Goal: Task Accomplishment & Management: Use online tool/utility

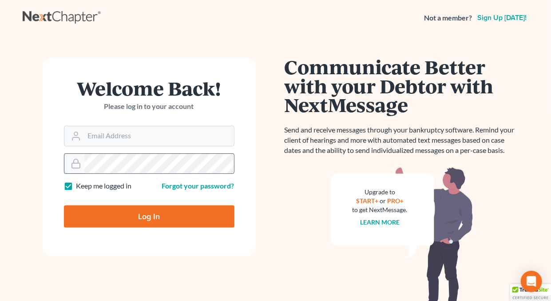
drag, startPoint x: 67, startPoint y: 187, endPoint x: 83, endPoint y: 166, distance: 26.3
click at [76, 185] on label "Keep me logged in" at bounding box center [104, 186] width 56 height 10
click at [80, 185] on input "Keep me logged in" at bounding box center [83, 184] width 6 height 6
checkbox input "false"
click at [124, 139] on input "Email Address" at bounding box center [159, 136] width 150 height 20
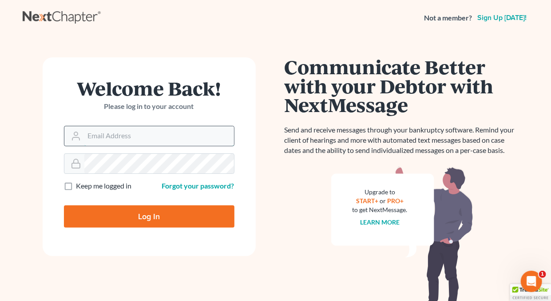
type input "holderesq_jh@bellsouth.net"
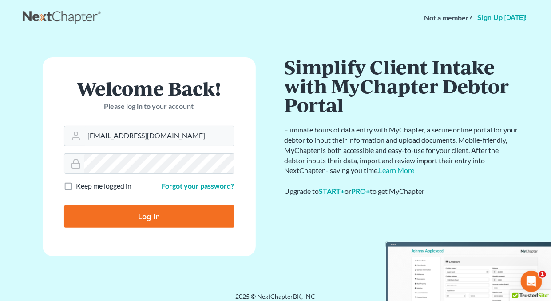
click at [164, 213] on input "Log In" at bounding box center [149, 216] width 171 height 22
type input "Thinking..."
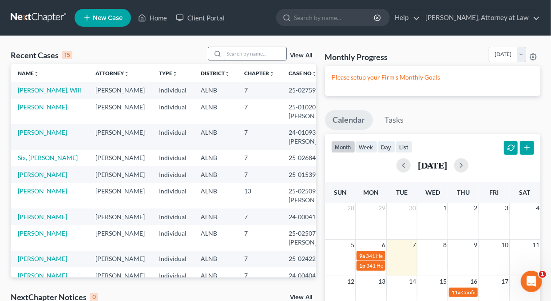
click at [247, 56] on input "search" at bounding box center [255, 53] width 62 height 13
type input "Bester"
click at [537, 17] on link "Daisy M. Holder, Attorney at Law" at bounding box center [480, 18] width 119 height 16
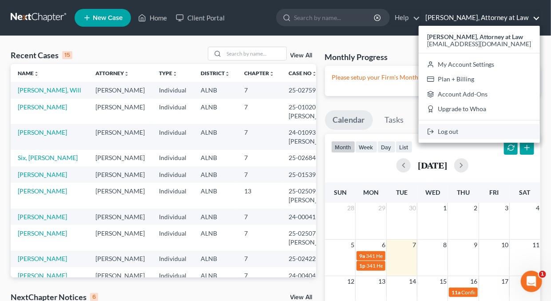
click at [456, 134] on link "Log out" at bounding box center [479, 131] width 121 height 15
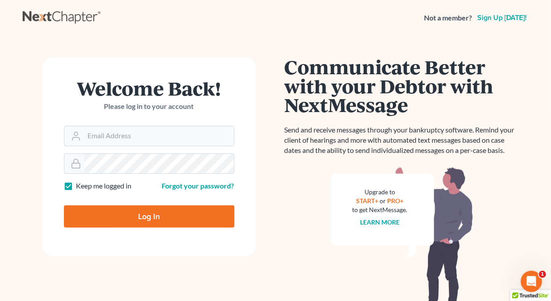
click at [76, 186] on label "Keep me logged in" at bounding box center [104, 186] width 56 height 10
click at [80, 186] on input "Keep me logged in" at bounding box center [83, 184] width 6 height 6
checkbox input "false"
click at [105, 133] on input "Email Address" at bounding box center [159, 136] width 150 height 20
type input "[EMAIL_ADDRESS][DOMAIN_NAME]"
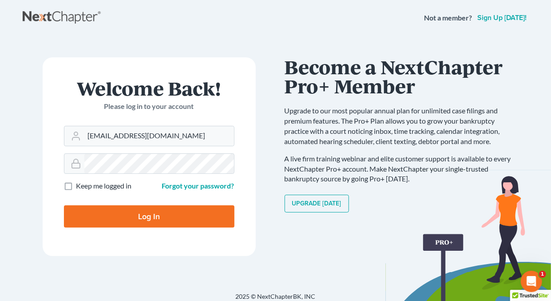
click at [147, 217] on input "Log In" at bounding box center [149, 216] width 171 height 22
type input "Thinking..."
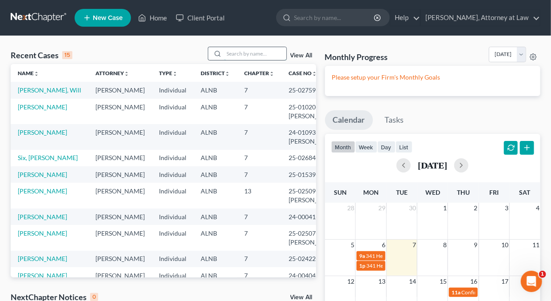
click at [259, 52] on input "search" at bounding box center [255, 53] width 62 height 13
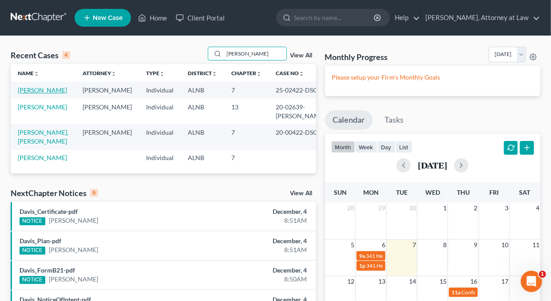
type input "Garrett"
click at [51, 91] on link "Garrett, Shirley" at bounding box center [42, 90] width 49 height 8
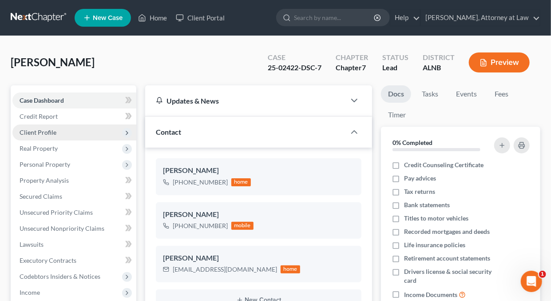
click at [46, 129] on span "Client Profile" at bounding box center [38, 132] width 37 height 8
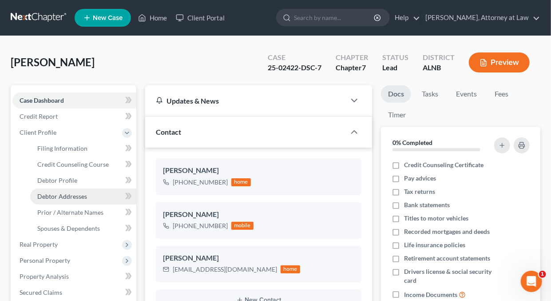
click at [64, 196] on span "Debtor Addresses" at bounding box center [62, 196] width 50 height 8
